Goal: Task Accomplishment & Management: Manage account settings

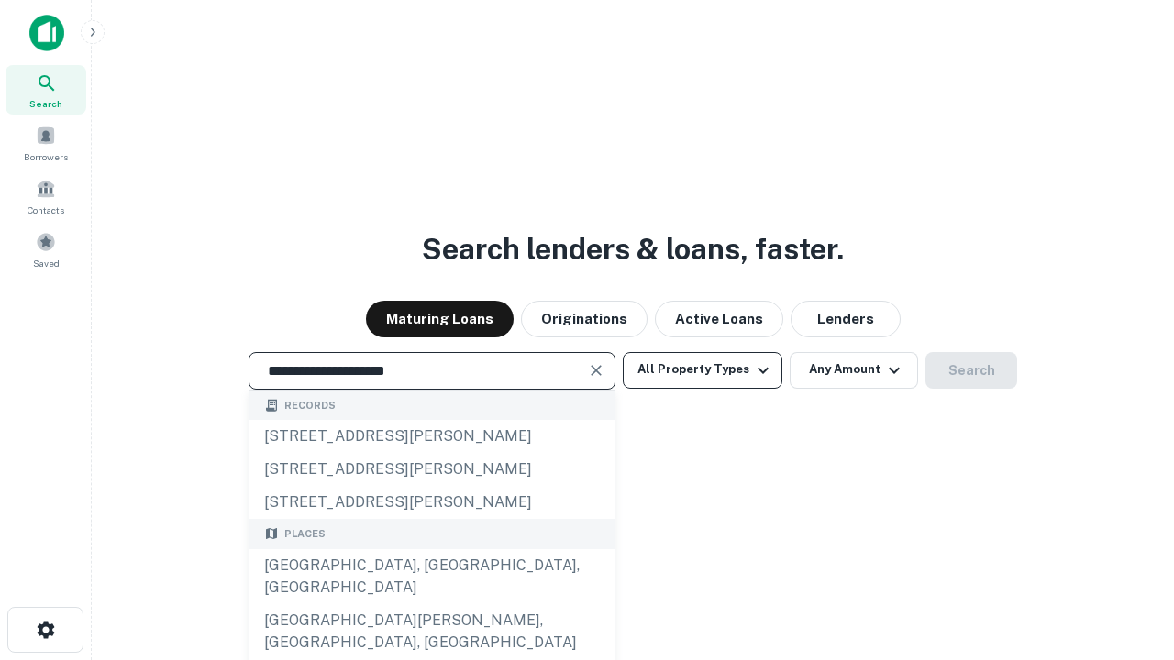
click at [431, 604] on div "Santa Monica, CA, USA" at bounding box center [431, 576] width 365 height 55
click at [702, 370] on button "All Property Types" at bounding box center [703, 370] width 160 height 37
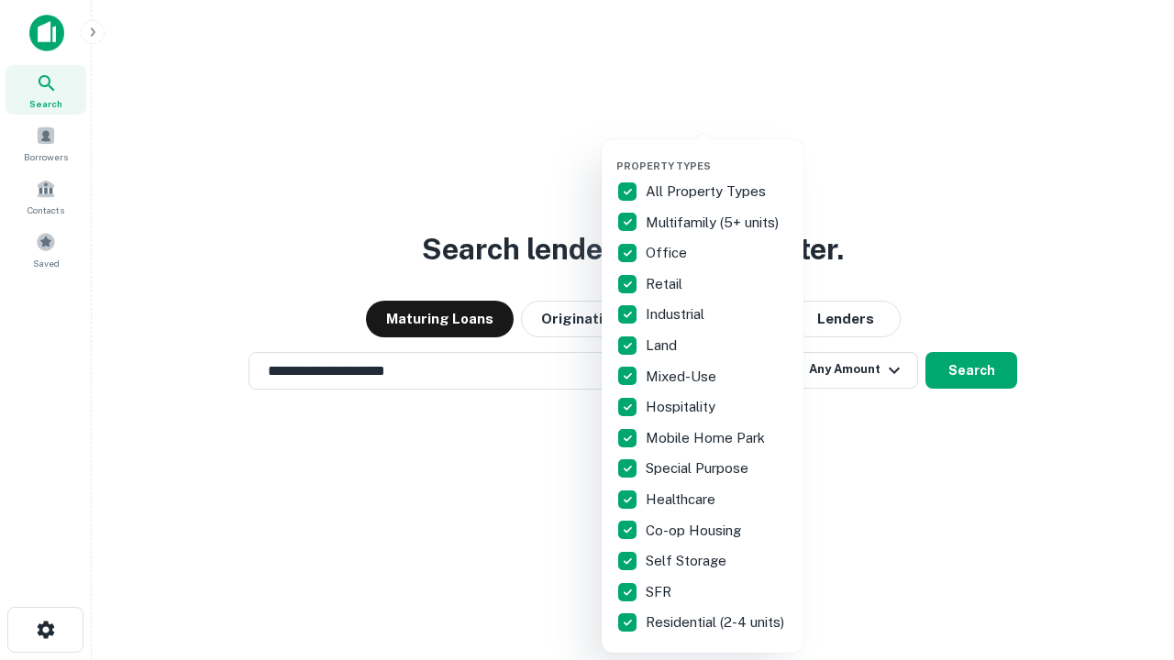
type input "**********"
click at [717, 154] on button "button" at bounding box center [717, 154] width 202 height 1
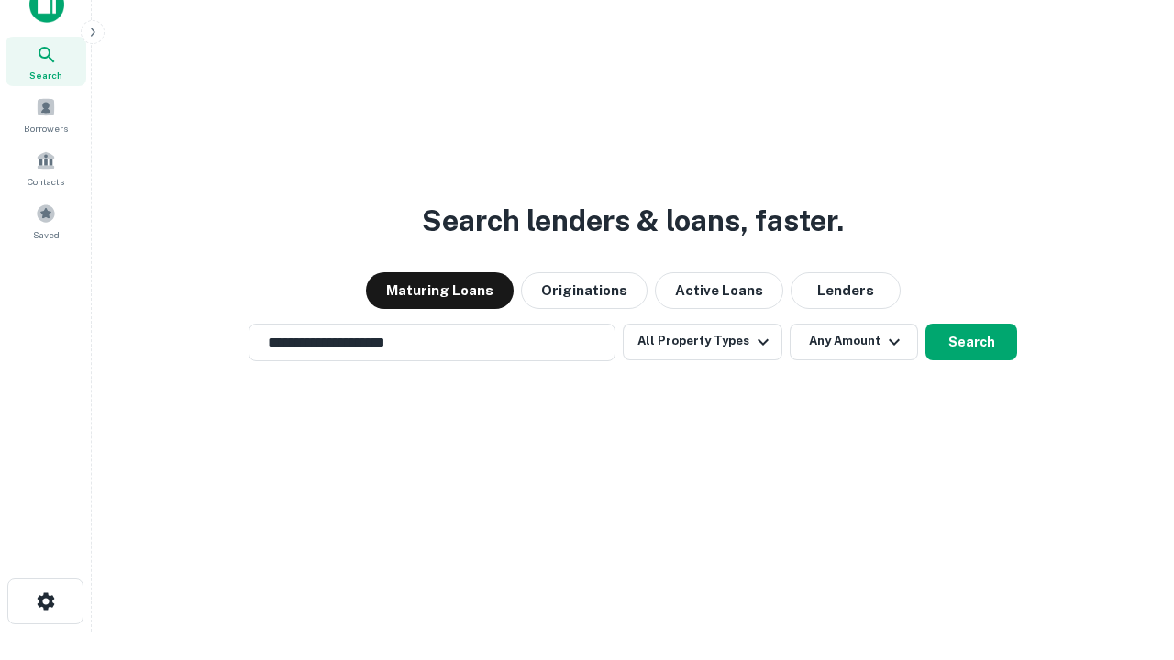
scroll to position [11, 221]
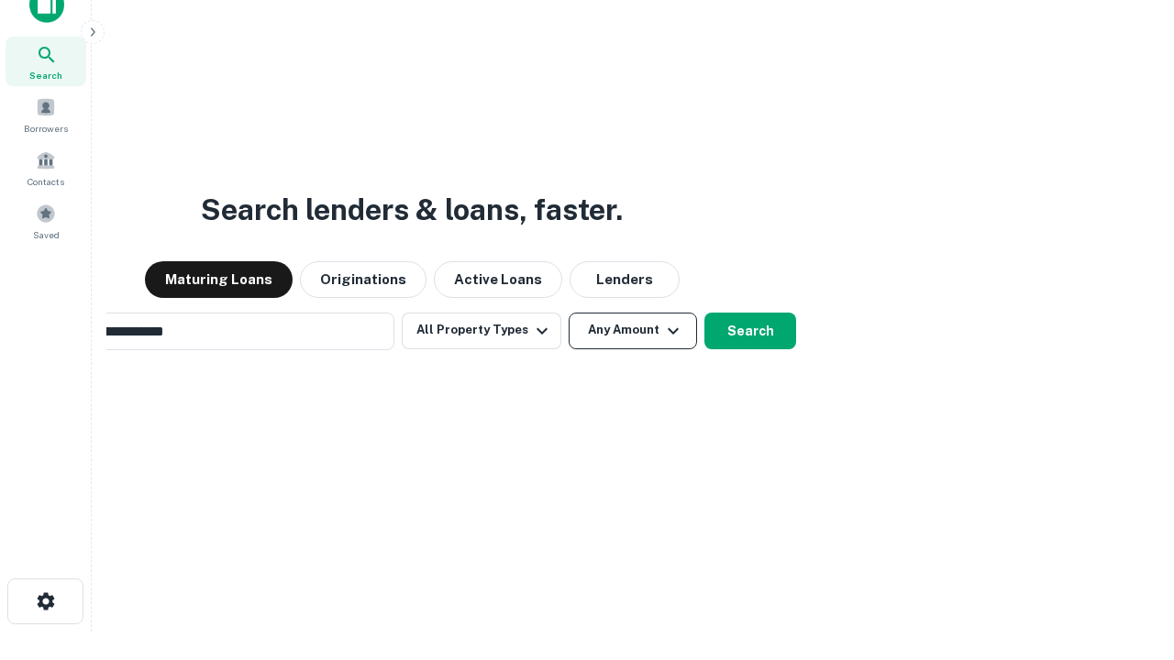
click at [569, 313] on button "Any Amount" at bounding box center [633, 331] width 128 height 37
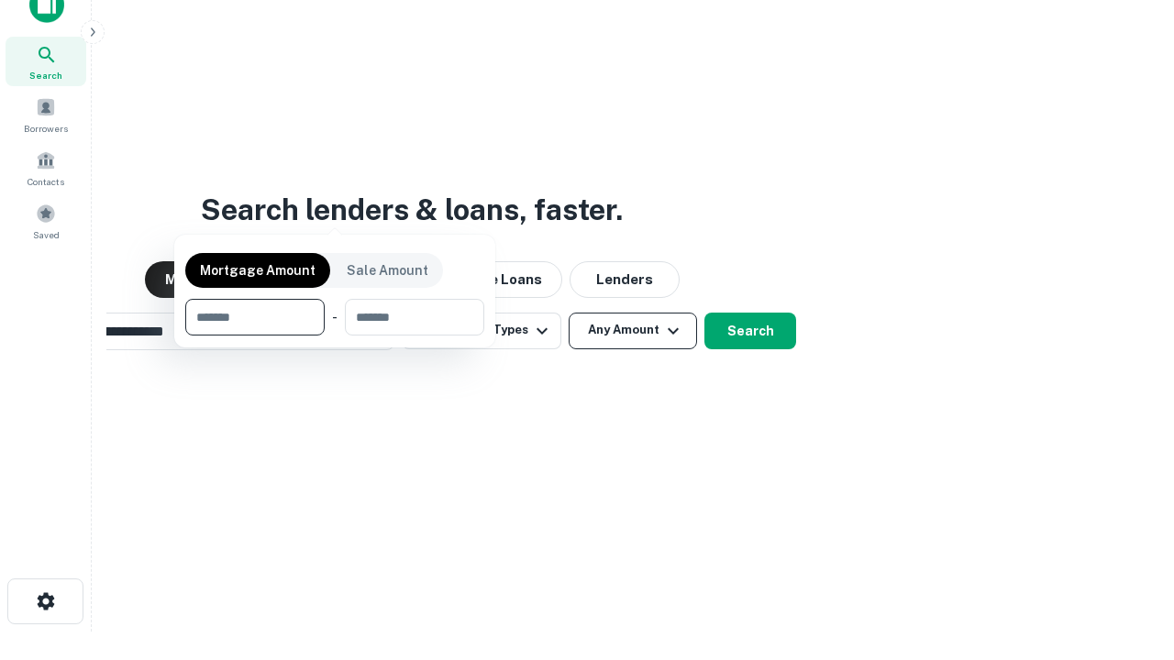
scroll to position [29, 0]
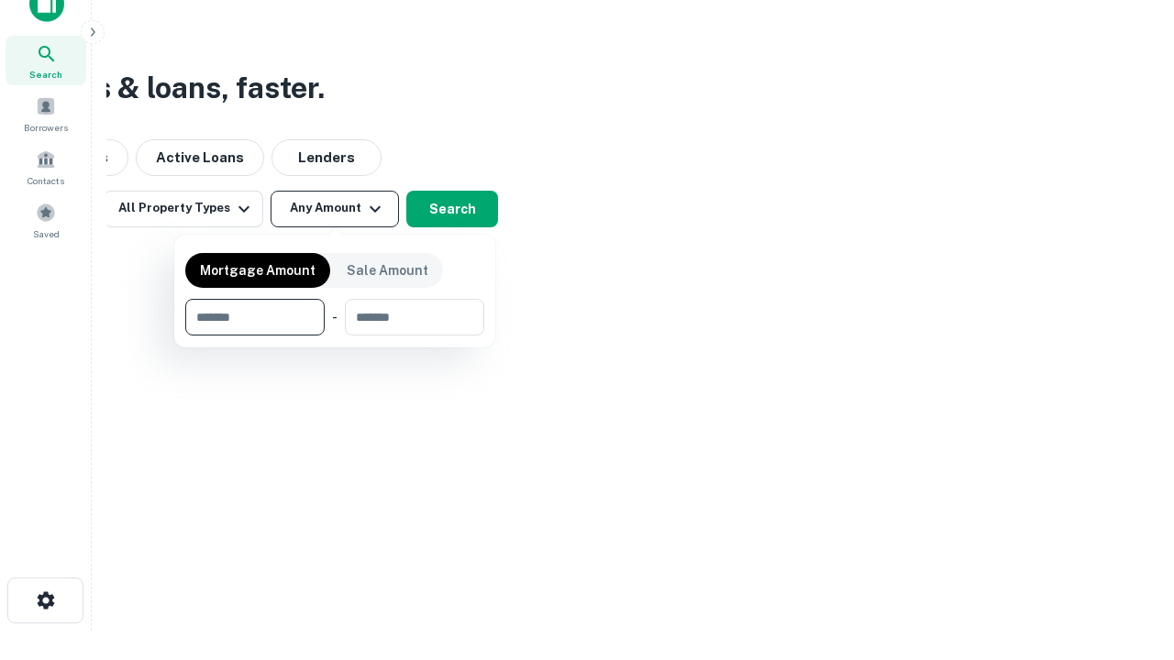
type input "*******"
click at [335, 336] on button "button" at bounding box center [334, 336] width 299 height 1
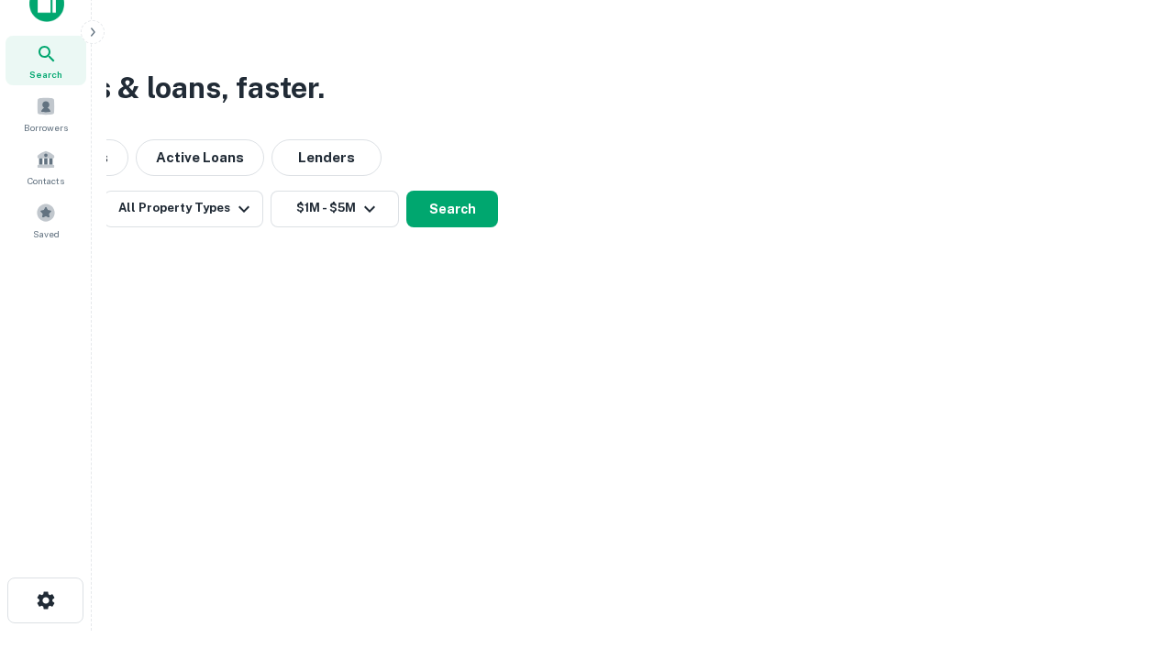
scroll to position [11, 338]
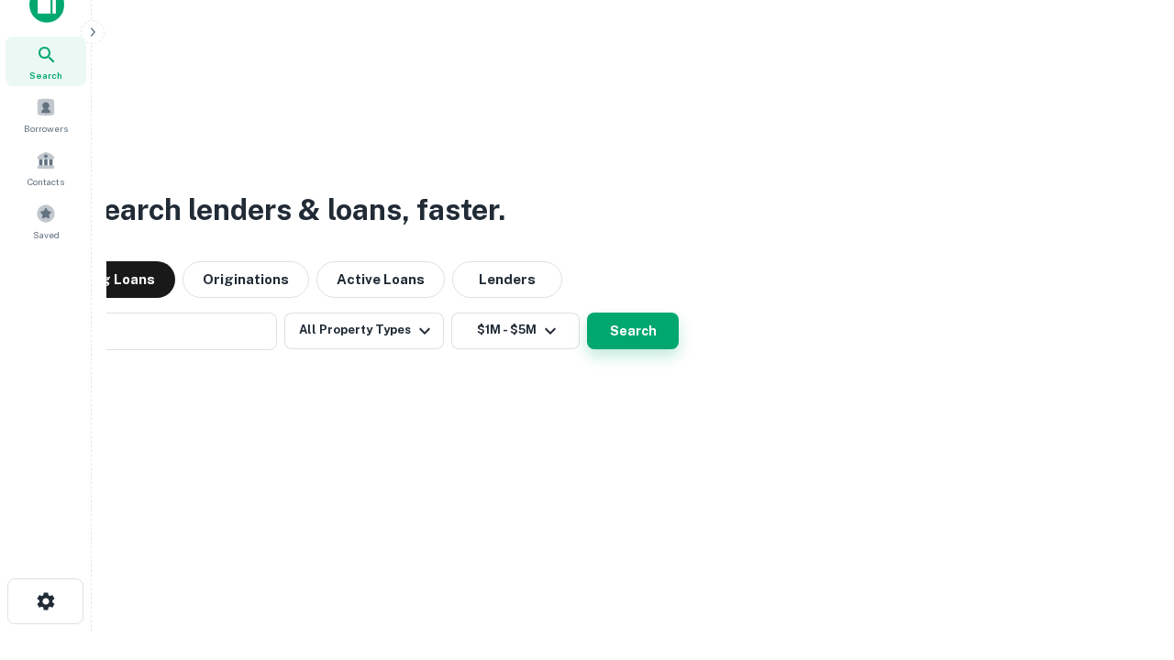
click at [587, 313] on button "Search" at bounding box center [633, 331] width 92 height 37
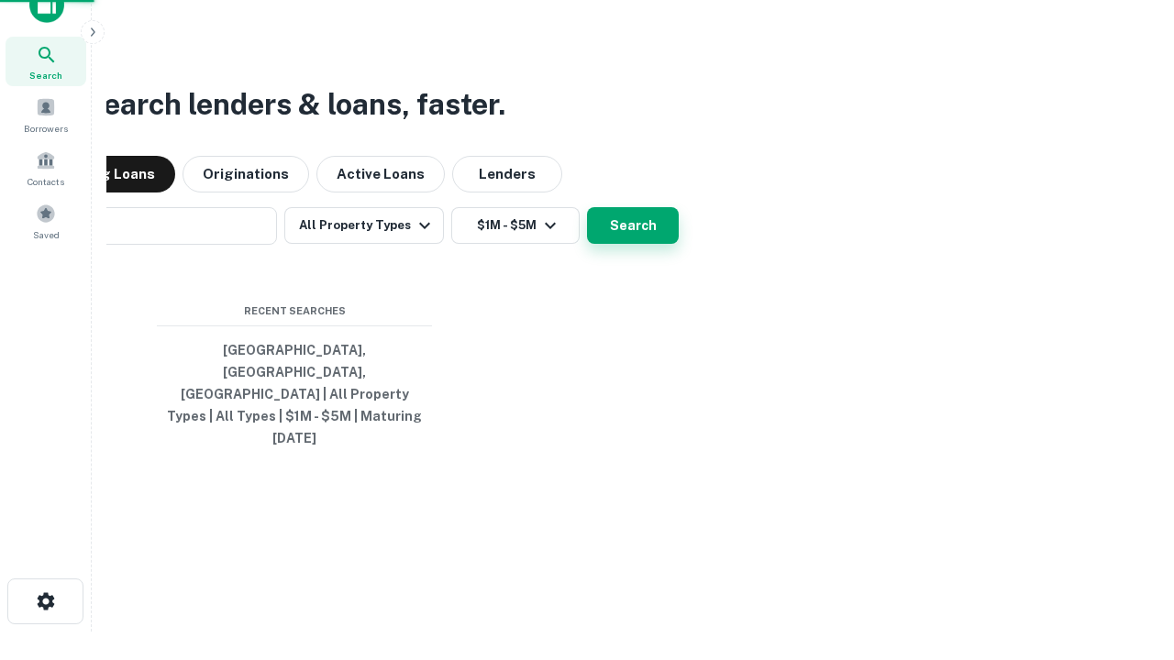
scroll to position [49, 519]
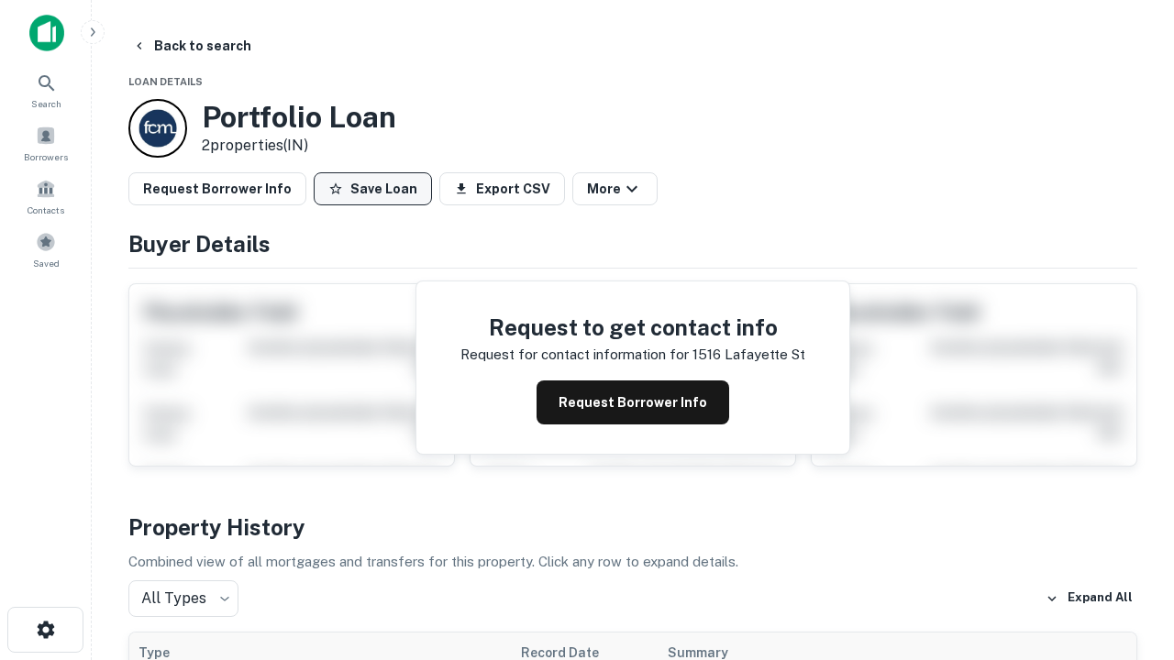
click at [372, 189] on button "Save Loan" at bounding box center [373, 188] width 118 height 33
click at [377, 189] on button "Save Loan" at bounding box center [373, 188] width 118 height 33
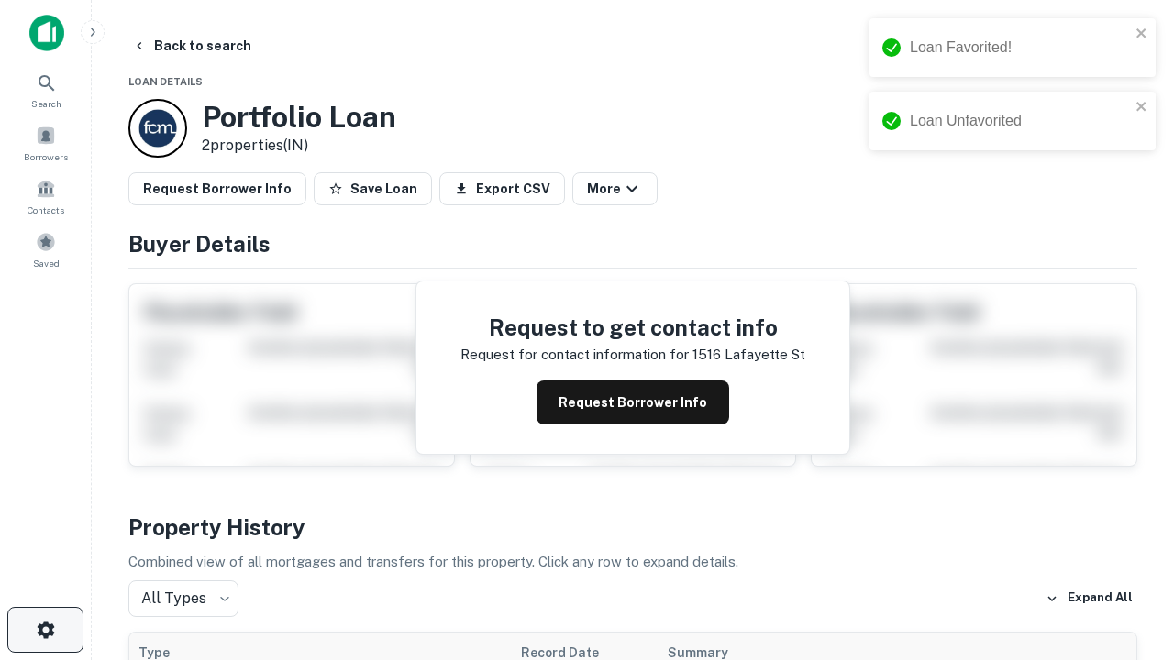
click at [45, 630] on icon "button" at bounding box center [46, 630] width 22 height 22
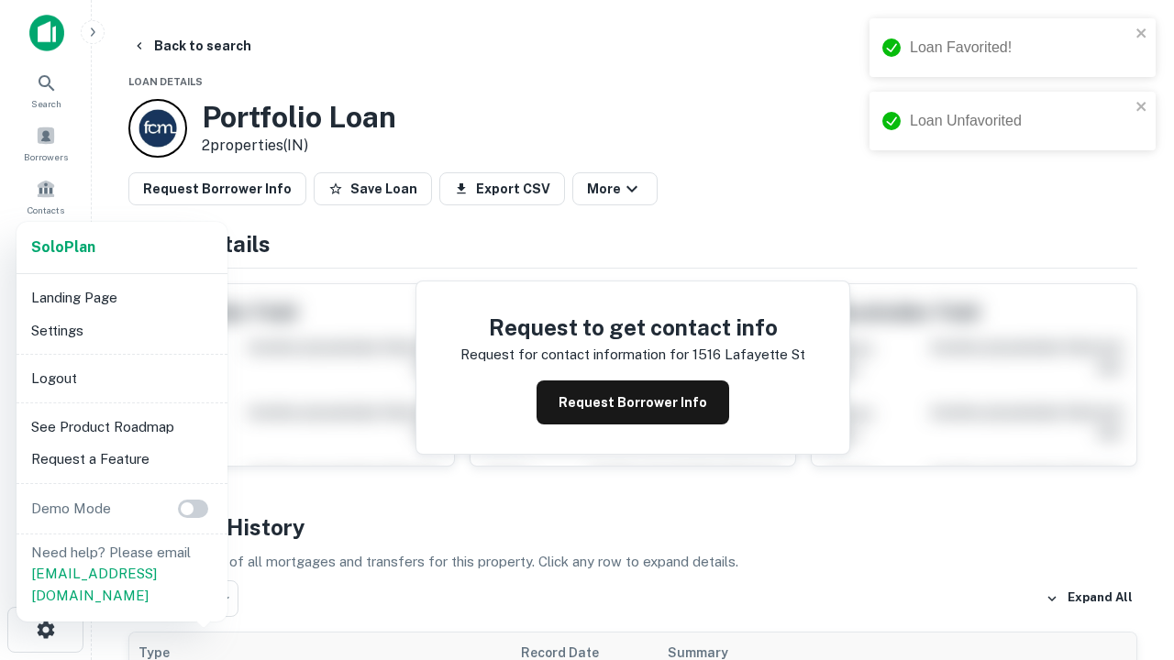
click at [121, 378] on li "Logout" at bounding box center [122, 378] width 196 height 33
